Goal: Information Seeking & Learning: Learn about a topic

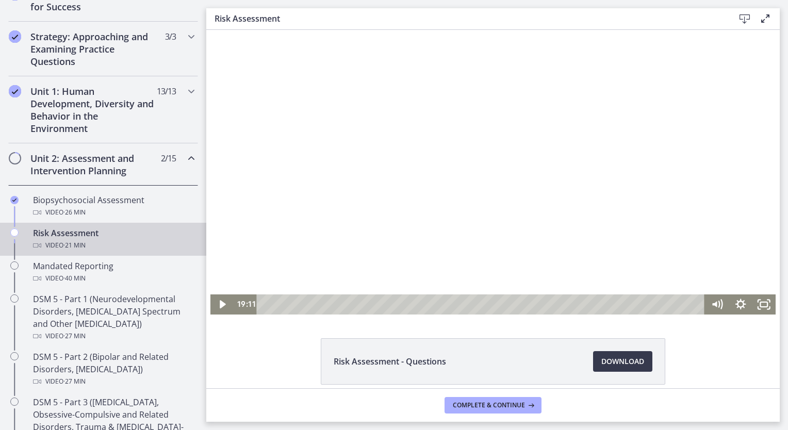
click at [138, 242] on div "Video · 21 min" at bounding box center [113, 245] width 161 height 12
click at [220, 302] on icon "Play Video" at bounding box center [223, 305] width 24 height 20
click at [265, 311] on div "0:04" at bounding box center [482, 305] width 434 height 20
click at [218, 302] on icon "Pause" at bounding box center [222, 304] width 28 height 24
click at [220, 302] on icon "Play Video" at bounding box center [223, 304] width 6 height 8
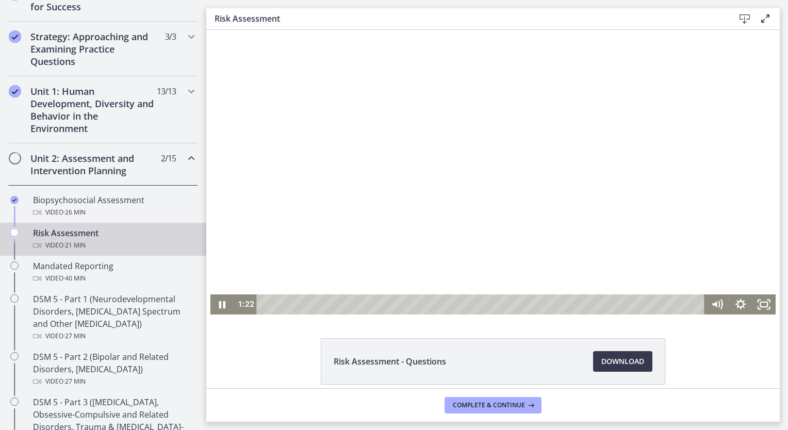
click at [278, 220] on div at bounding box center [493, 172] width 566 height 285
click at [221, 308] on icon "Play Video" at bounding box center [223, 305] width 24 height 20
click at [219, 306] on icon "Pause" at bounding box center [222, 305] width 7 height 8
click at [220, 306] on icon "Play Video" at bounding box center [223, 304] width 6 height 8
click at [363, 303] on div "4:52" at bounding box center [482, 305] width 434 height 20
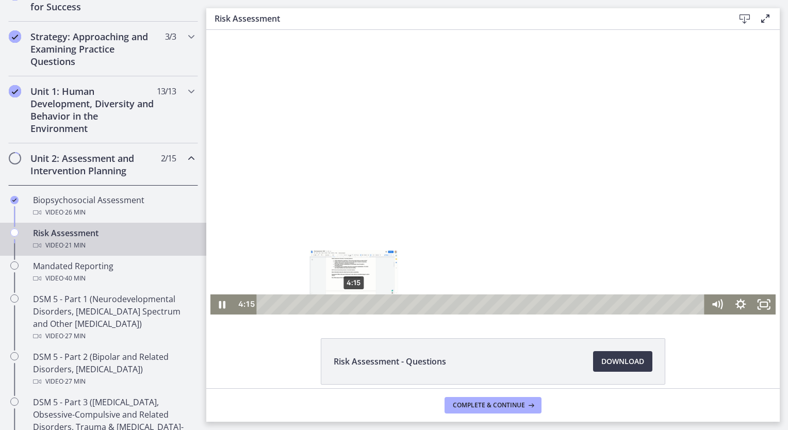
click at [350, 304] on div "4:15" at bounding box center [482, 305] width 434 height 20
click at [339, 306] on div "3:44" at bounding box center [482, 305] width 434 height 20
click at [220, 305] on icon "Pause" at bounding box center [222, 305] width 7 height 8
click at [220, 305] on icon "Play Video" at bounding box center [223, 304] width 6 height 8
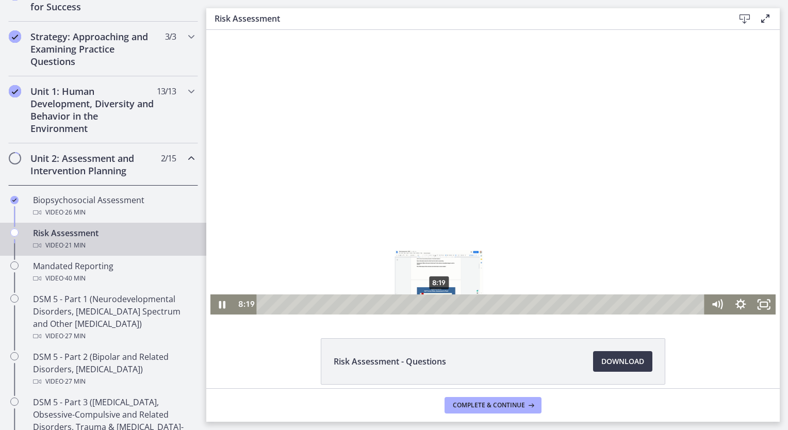
click at [435, 305] on div "8:19" at bounding box center [482, 305] width 434 height 20
click at [442, 303] on div "8:37" at bounding box center [482, 305] width 434 height 20
click at [427, 303] on div "7:55" at bounding box center [482, 305] width 434 height 20
click at [456, 305] on div "9:18" at bounding box center [482, 305] width 434 height 20
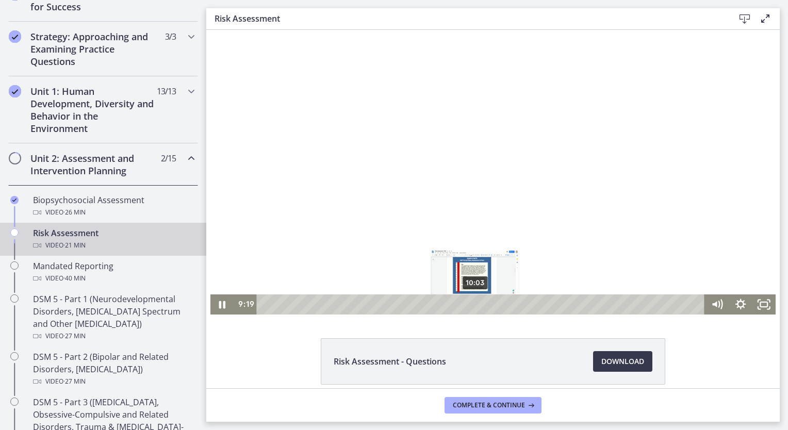
click at [471, 304] on div "10:03" at bounding box center [482, 305] width 434 height 20
click at [484, 304] on div "10:38" at bounding box center [482, 305] width 434 height 20
click at [497, 302] on div "11:17" at bounding box center [482, 305] width 434 height 20
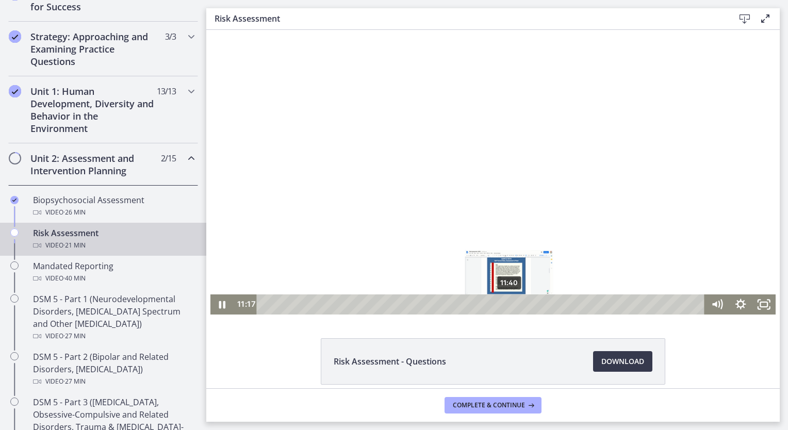
click at [506, 302] on div "11:40" at bounding box center [482, 305] width 434 height 20
click at [518, 304] on div "12:10" at bounding box center [482, 305] width 434 height 20
click at [220, 300] on icon "Pause" at bounding box center [222, 305] width 24 height 20
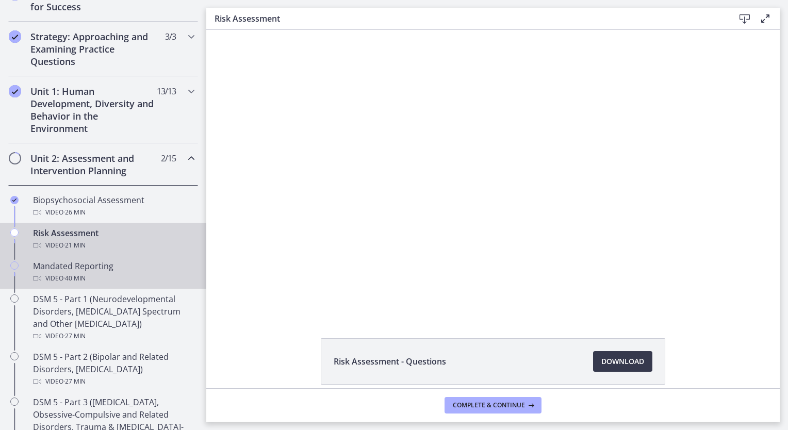
click at [91, 260] on div "Mandated Reporting Video · 40 min" at bounding box center [113, 272] width 161 height 25
click at [95, 238] on div "Risk Assessment Video · 21 min" at bounding box center [113, 239] width 161 height 25
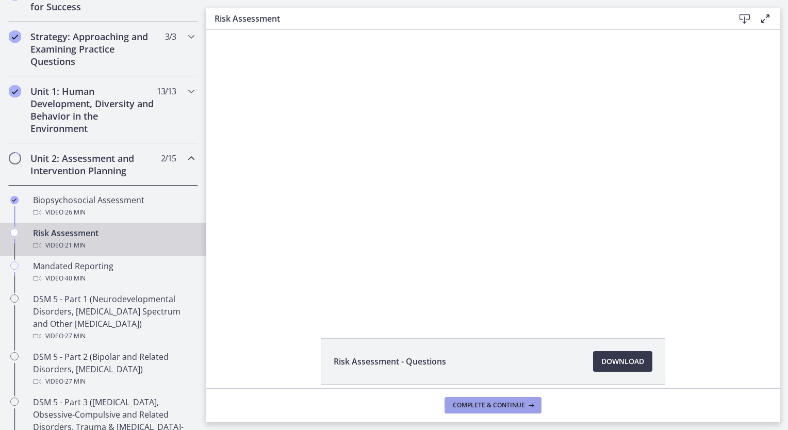
click at [512, 405] on span "Complete & continue" at bounding box center [489, 405] width 72 height 8
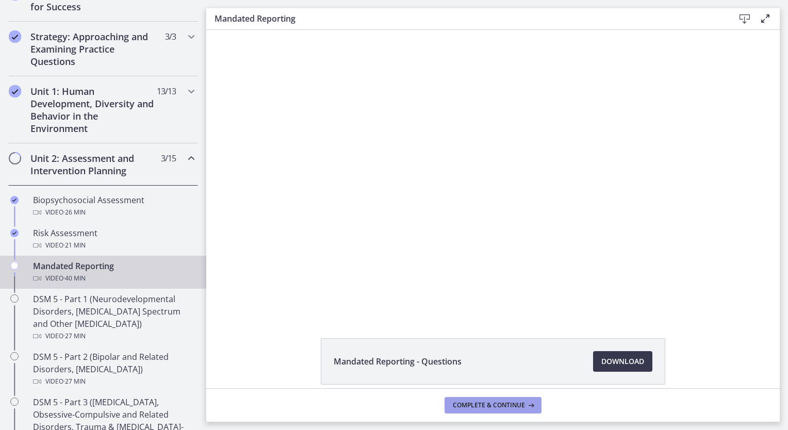
click at [522, 399] on button "Complete & continue" at bounding box center [493, 405] width 97 height 17
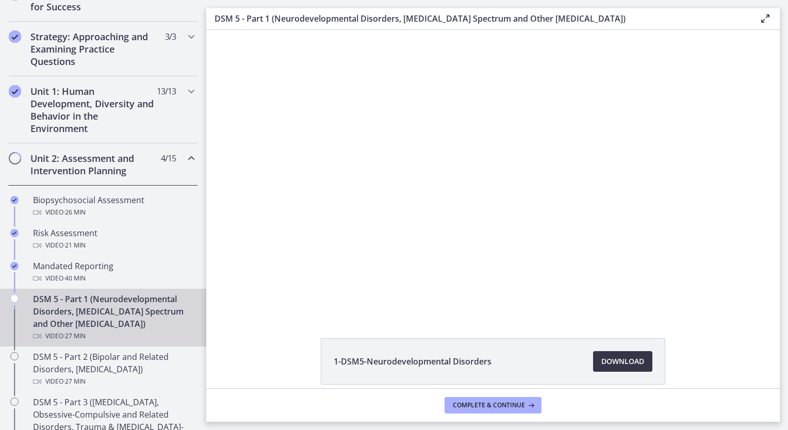
click at [628, 358] on span "Download Opens in a new window" at bounding box center [622, 361] width 43 height 12
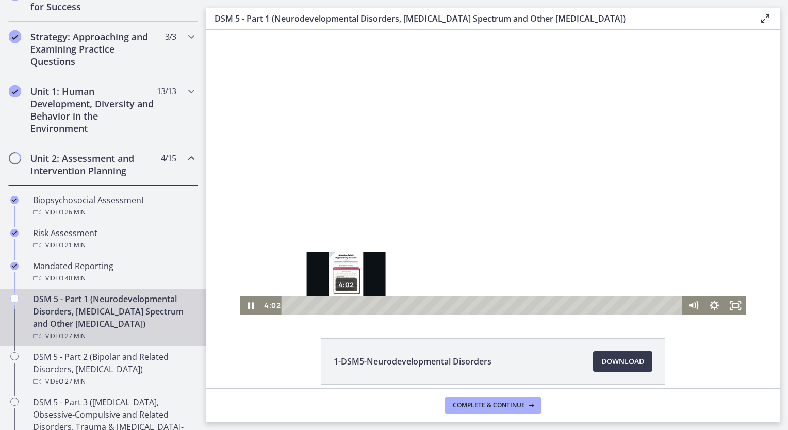
click at [342, 306] on div "4:02" at bounding box center [483, 306] width 388 height 18
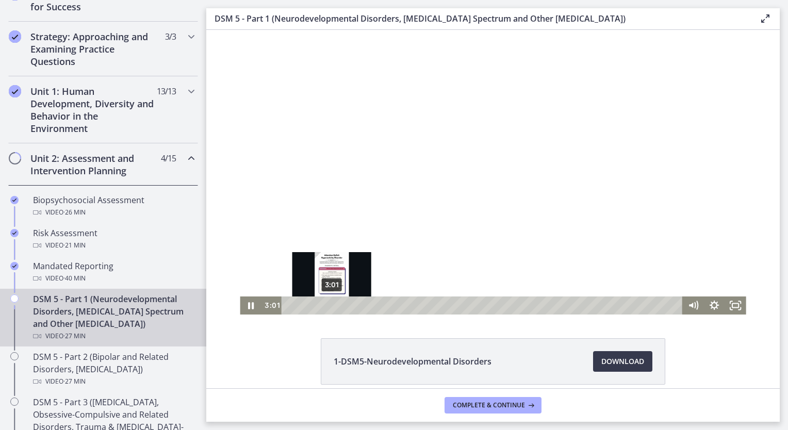
click at [328, 305] on div "3:01" at bounding box center [483, 306] width 388 height 18
click at [318, 305] on div "2:17" at bounding box center [483, 306] width 388 height 18
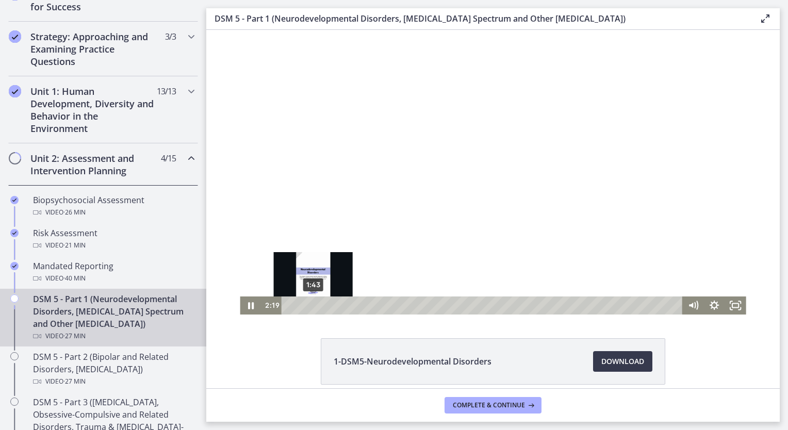
click at [309, 305] on div "1:43" at bounding box center [483, 306] width 388 height 18
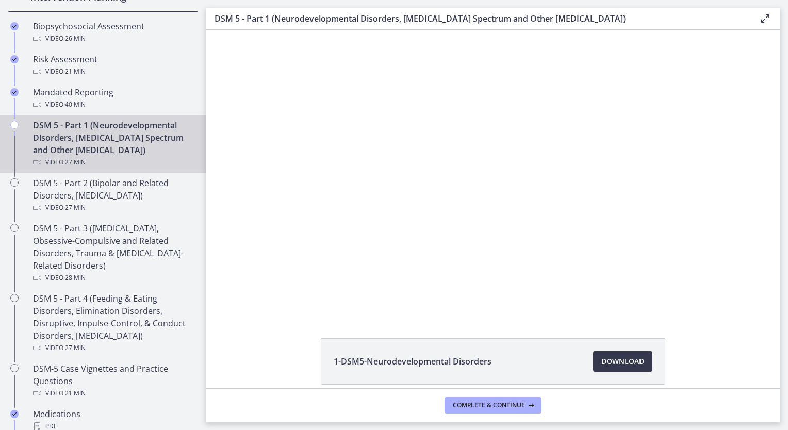
scroll to position [386, 0]
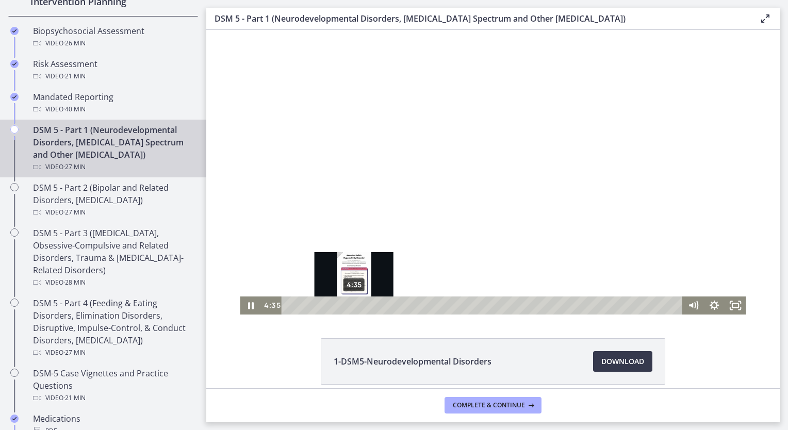
click at [350, 306] on div "4:35" at bounding box center [483, 306] width 388 height 18
click at [355, 306] on div "4:57" at bounding box center [483, 306] width 388 height 18
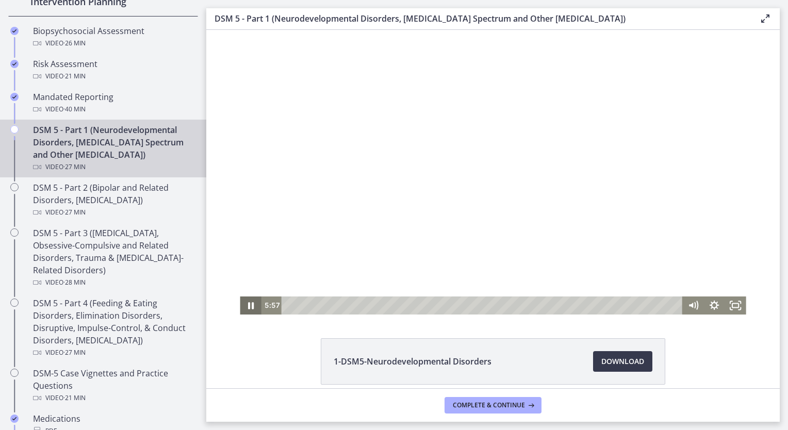
click at [250, 306] on icon "Pause" at bounding box center [251, 305] width 6 height 7
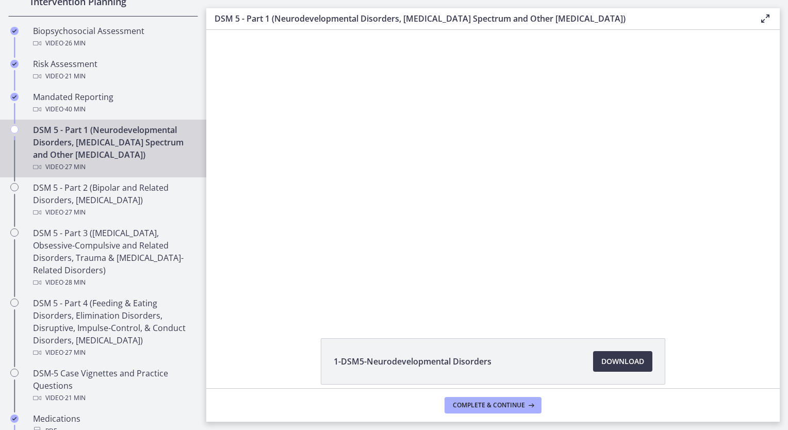
click at [275, 184] on div at bounding box center [493, 172] width 506 height 285
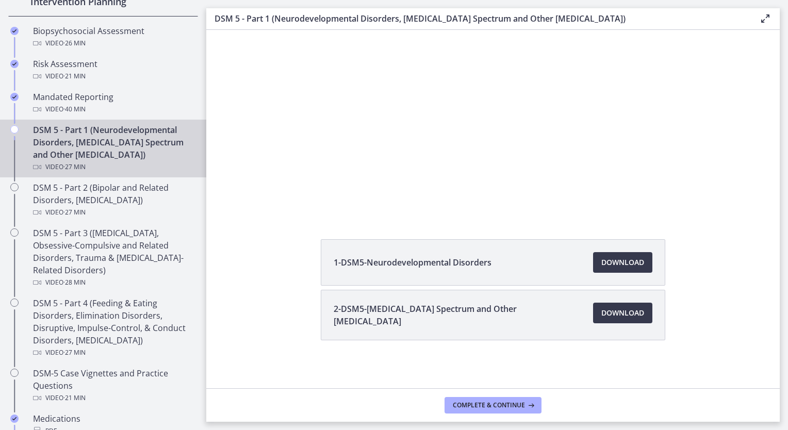
scroll to position [100, 0]
click at [623, 313] on span "Download Opens in a new window" at bounding box center [622, 312] width 43 height 12
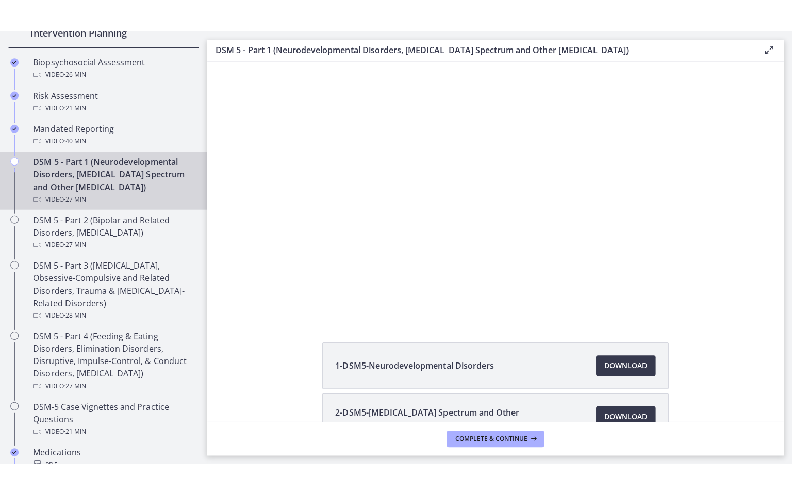
scroll to position [15, 0]
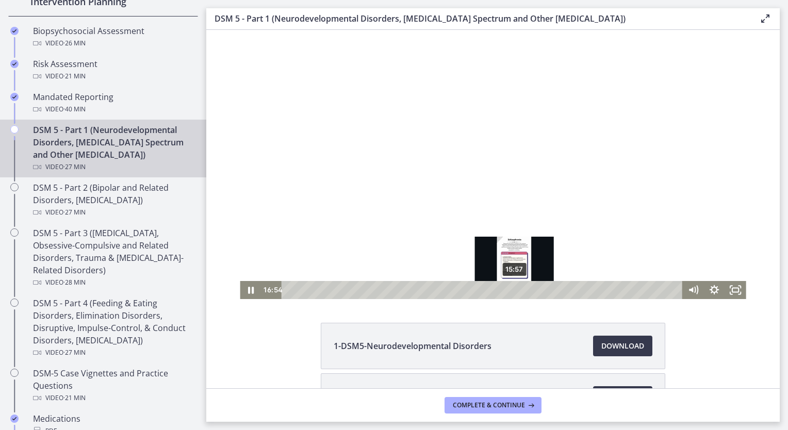
click at [511, 289] on div "15:57" at bounding box center [483, 290] width 388 height 18
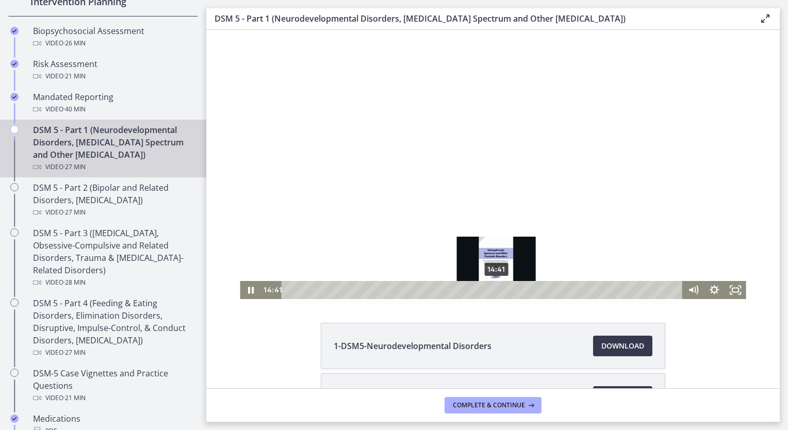
click at [493, 289] on div "14:41" at bounding box center [483, 290] width 388 height 18
click at [486, 291] on div "14:12" at bounding box center [483, 290] width 388 height 18
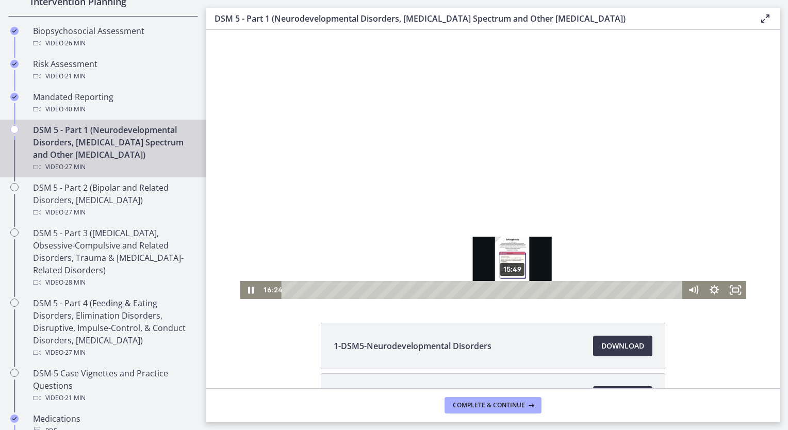
click at [509, 290] on div "15:49" at bounding box center [483, 290] width 388 height 18
click at [500, 289] on div "15:09" at bounding box center [483, 290] width 388 height 18
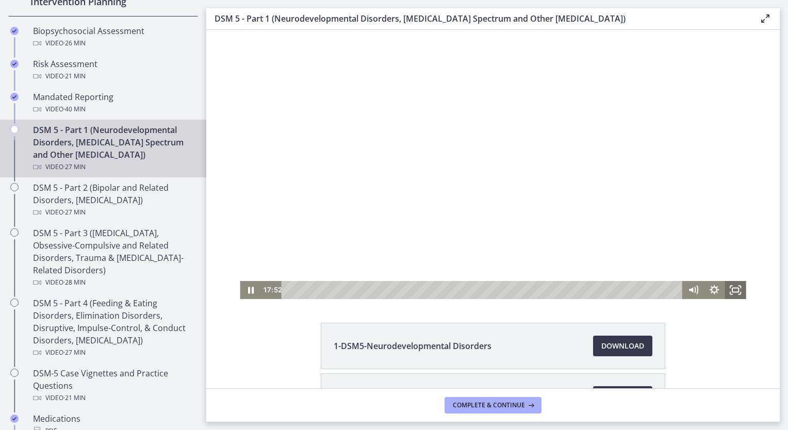
click at [733, 296] on icon "Fullscreen" at bounding box center [735, 290] width 21 height 18
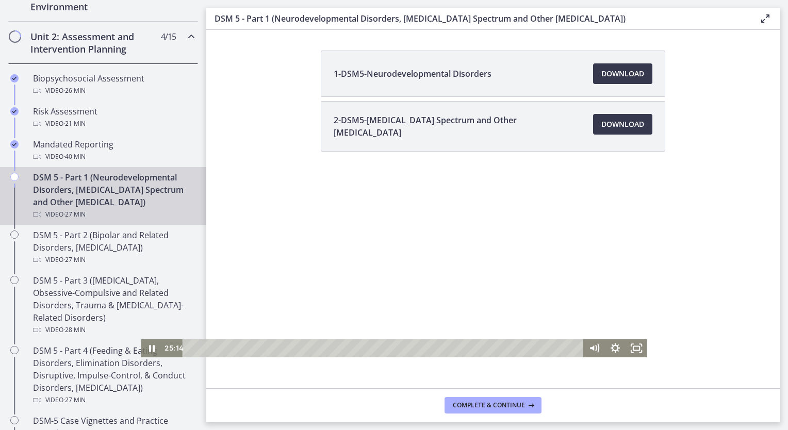
scroll to position [386, 0]
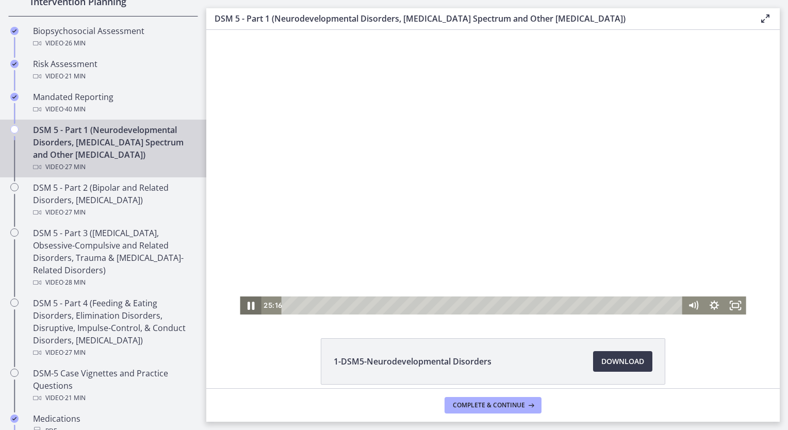
click at [248, 302] on icon "Pause" at bounding box center [250, 306] width 25 height 22
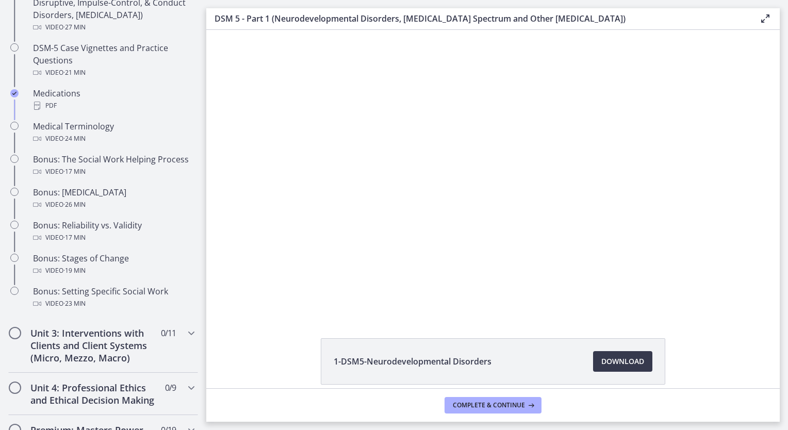
scroll to position [720, 0]
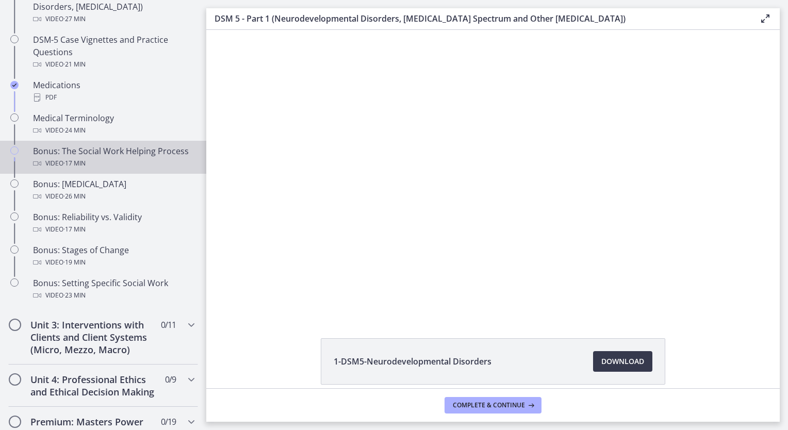
click at [135, 168] on div "Video · 17 min" at bounding box center [113, 163] width 161 height 12
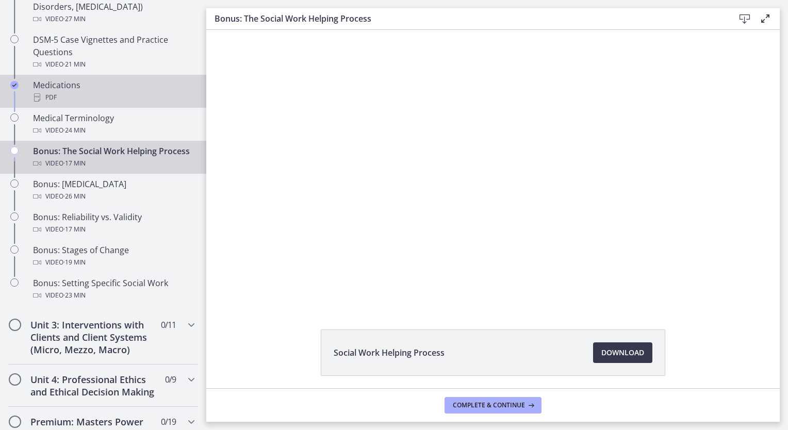
click at [44, 100] on div "PDF" at bounding box center [113, 97] width 161 height 12
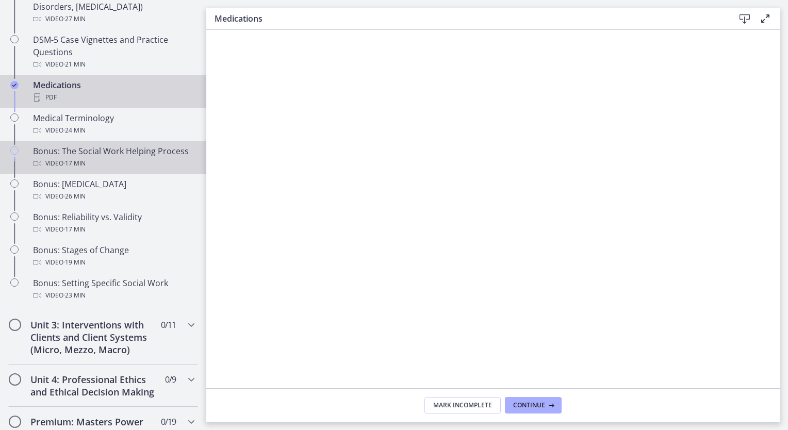
click at [88, 158] on div "Bonus: The Social Work Helping Process Video · 17 min" at bounding box center [113, 157] width 161 height 25
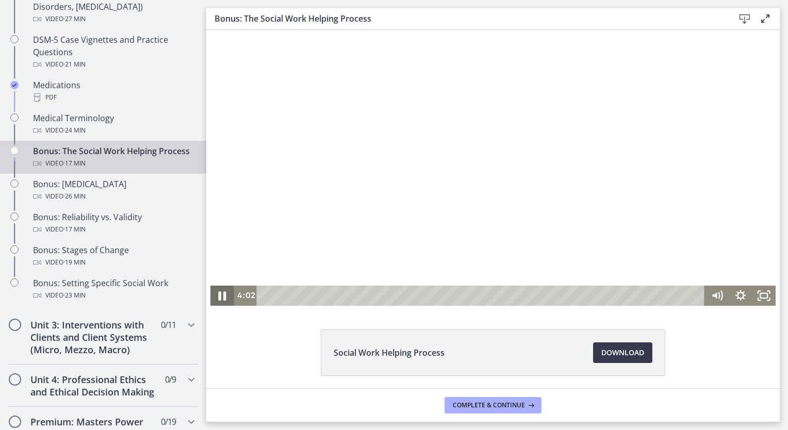
click at [225, 296] on icon "Pause" at bounding box center [222, 296] width 28 height 24
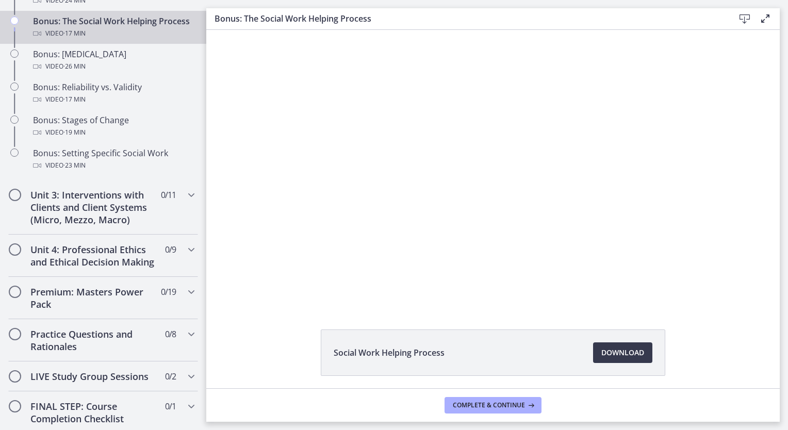
scroll to position [852, 0]
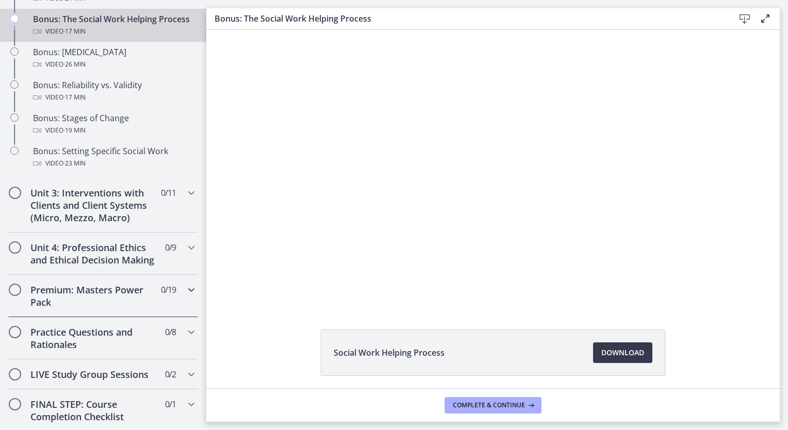
click at [185, 296] on icon "Chapters" at bounding box center [191, 290] width 12 height 12
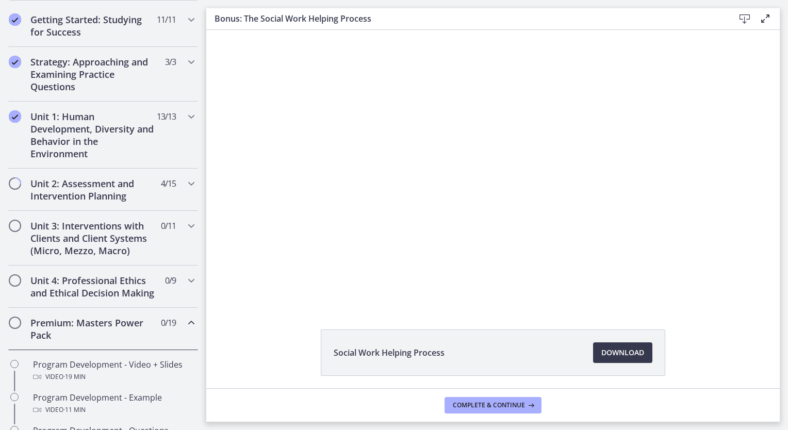
scroll to position [184, 0]
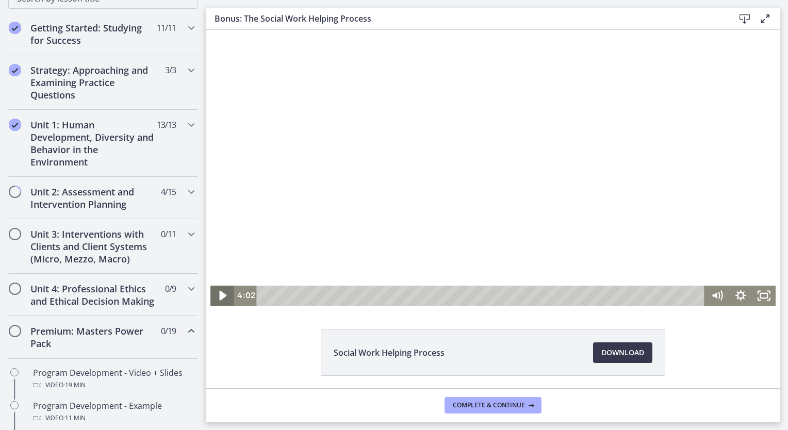
click at [223, 301] on icon "Play Video" at bounding box center [223, 296] width 28 height 24
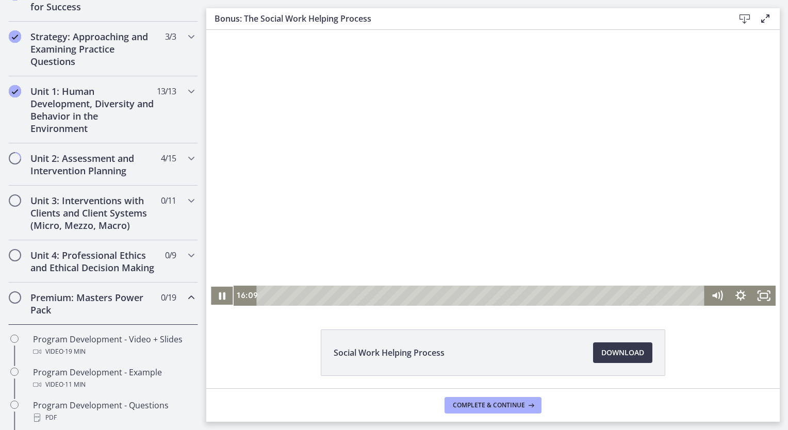
scroll to position [214, 0]
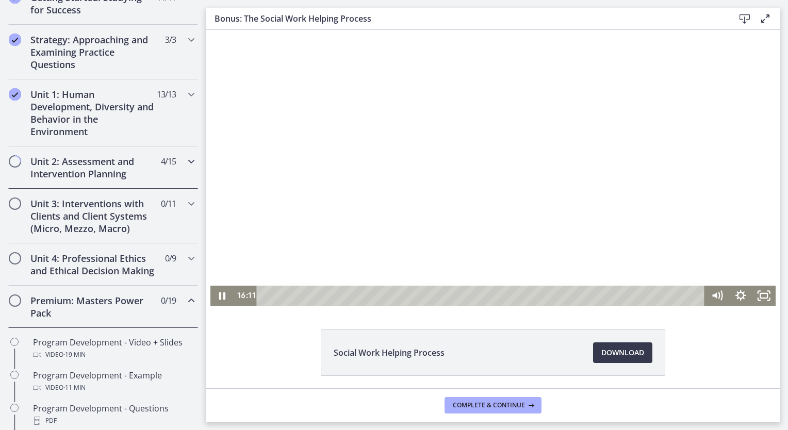
click at [184, 167] on div "Unit 2: Assessment and Intervention Planning 4 / 15 Completed" at bounding box center [103, 167] width 190 height 42
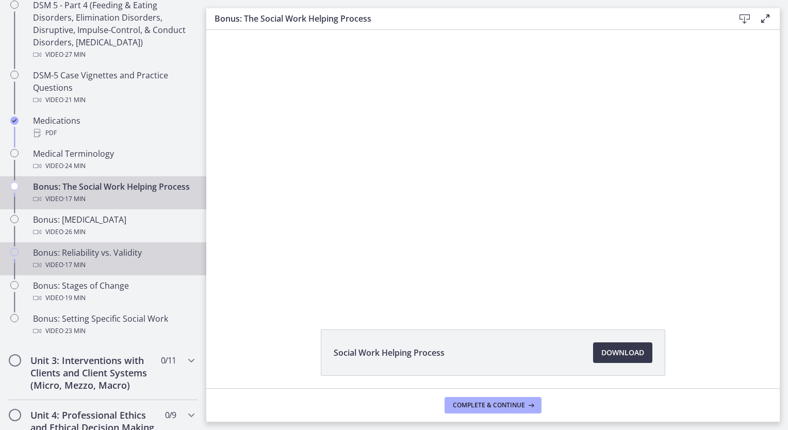
scroll to position [687, 0]
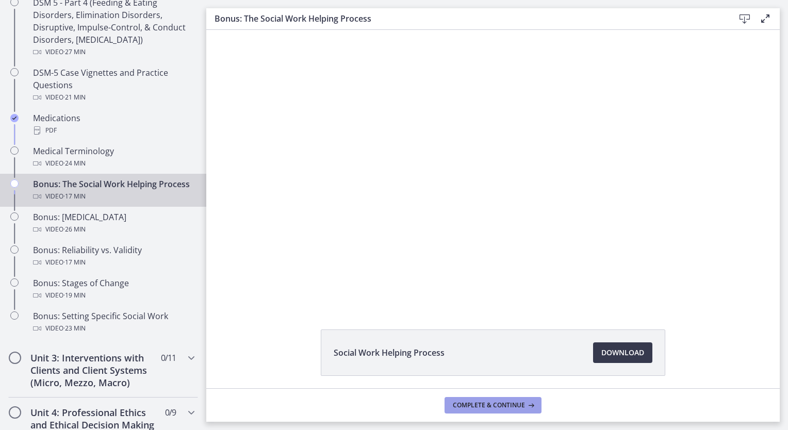
click at [476, 408] on span "Complete & continue" at bounding box center [489, 405] width 72 height 8
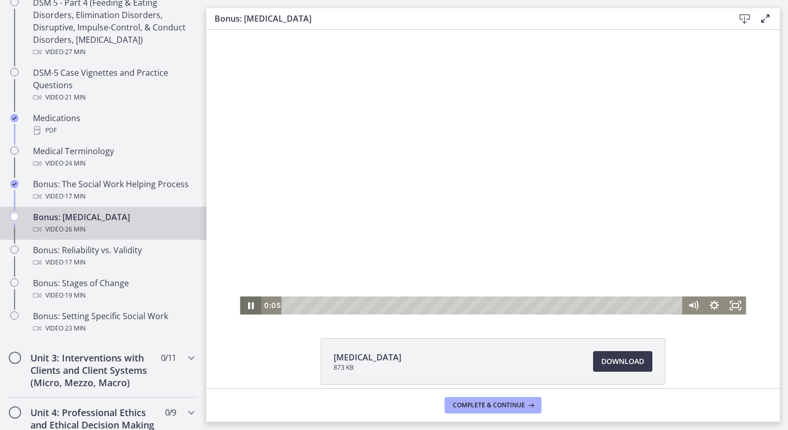
click at [248, 309] on icon "Pause" at bounding box center [250, 306] width 21 height 18
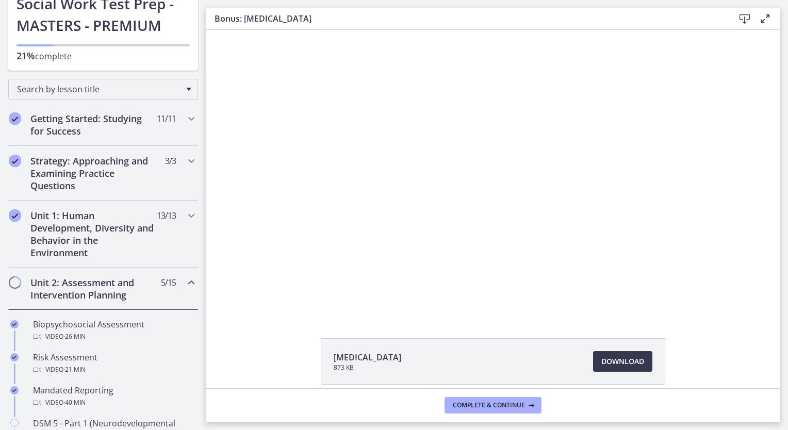
scroll to position [687, 0]
